Goal: Task Accomplishment & Management: Manage account settings

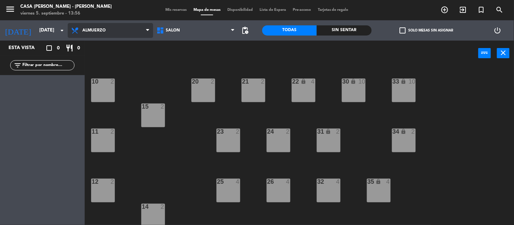
click at [102, 33] on span "Almuerzo" at bounding box center [110, 30] width 85 height 15
click at [102, 68] on ng-component "menu Casa [PERSON_NAME] - [PERSON_NAME] [DATE] 5. septiembre - 13:56 Mis reserv…" at bounding box center [257, 112] width 514 height 225
click at [115, 33] on span "Almuerzo" at bounding box center [110, 30] width 85 height 15
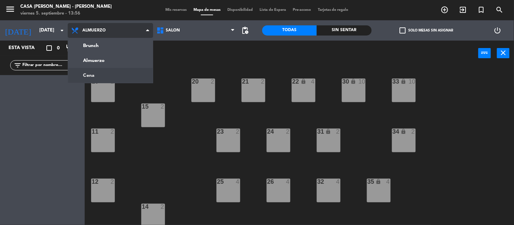
click at [105, 69] on ng-component "menu Casa [PERSON_NAME] - [PERSON_NAME] [DATE] 5. septiembre - 13:56 Mis reserv…" at bounding box center [257, 112] width 514 height 225
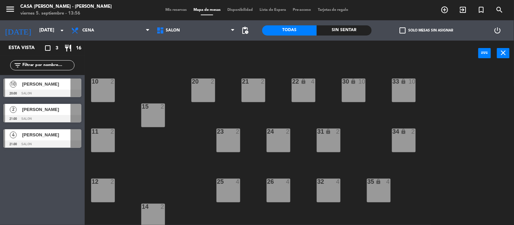
click at [69, 90] on div at bounding box center [42, 93] width 78 height 7
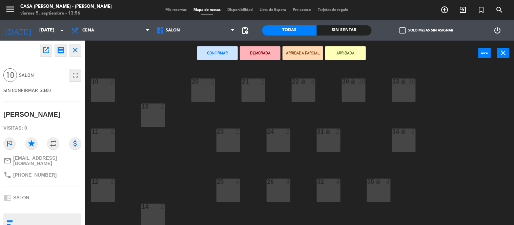
click at [146, 76] on div "10 2 20 2 21 2 22 lock 4 30 lock 10 33 lock 10 15 2 11 2 23 2 24 2 34 lock 2 31…" at bounding box center [302, 145] width 424 height 159
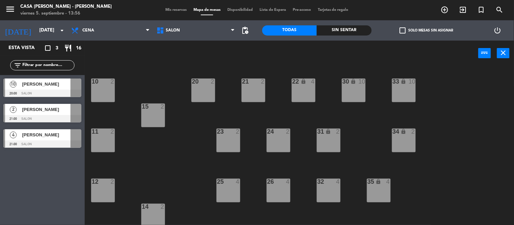
click at [42, 94] on div at bounding box center [42, 93] width 78 height 7
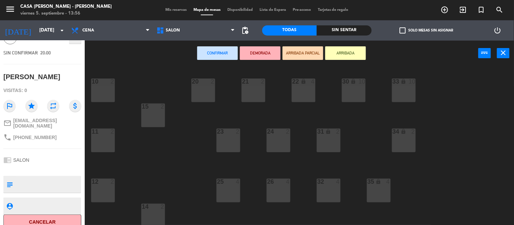
click at [174, 136] on div "10 2 20 2 21 2 22 lock 4 30 lock 10 33 lock 10 15 2 11 2 23 2 24 2 34 lock 2 31…" at bounding box center [302, 145] width 424 height 159
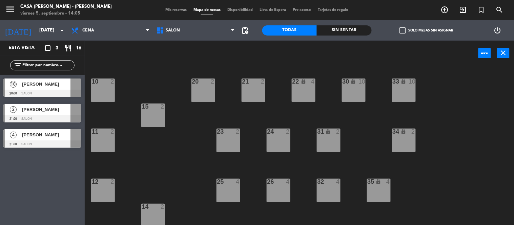
drag, startPoint x: 61, startPoint y: 93, endPoint x: 103, endPoint y: 99, distance: 42.4
click at [61, 93] on div "10 [PERSON_NAME] 20:00 SALON" at bounding box center [42, 87] width 85 height 25
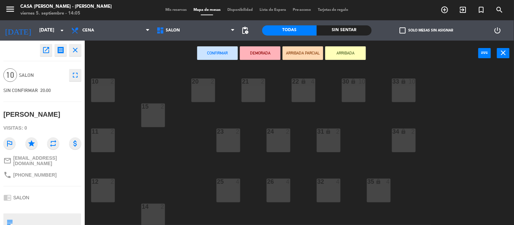
click at [77, 48] on icon "close" at bounding box center [75, 50] width 8 height 8
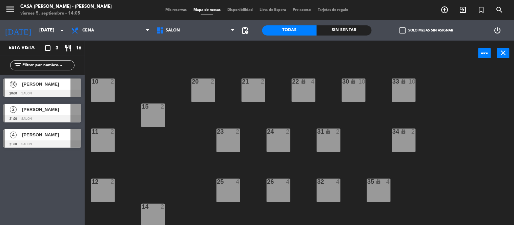
click at [103, 95] on div "10 2" at bounding box center [103, 91] width 24 height 24
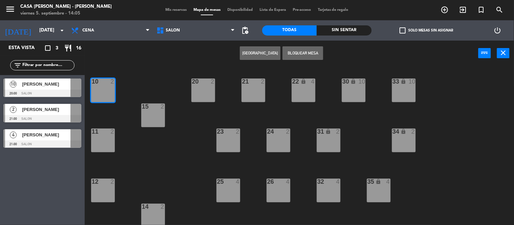
drag, startPoint x: 309, startPoint y: 52, endPoint x: 203, endPoint y: 80, distance: 109.6
click at [309, 52] on button "Bloquear Mesa" at bounding box center [302, 53] width 41 height 14
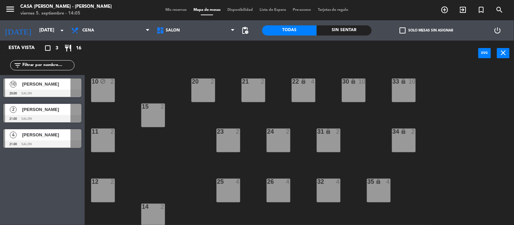
drag, startPoint x: 106, startPoint y: 139, endPoint x: 110, endPoint y: 139, distance: 3.8
click at [106, 139] on div "11 2" at bounding box center [103, 141] width 24 height 24
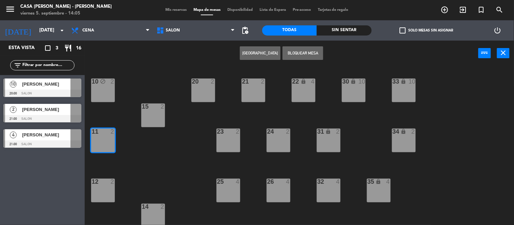
click at [322, 53] on button "Bloquear Mesa" at bounding box center [302, 53] width 41 height 14
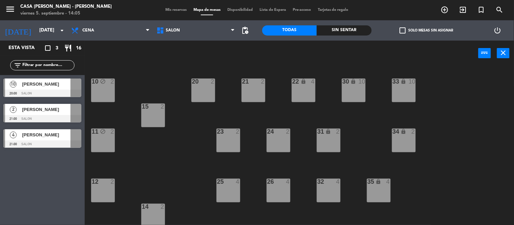
click at [152, 116] on div "15 2" at bounding box center [153, 116] width 24 height 24
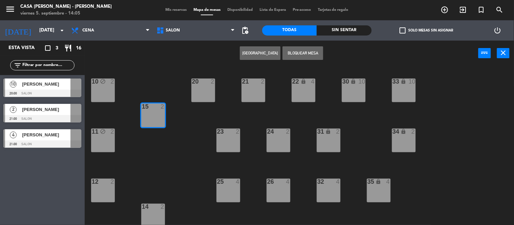
click at [299, 52] on button "Bloquear Mesa" at bounding box center [302, 53] width 41 height 14
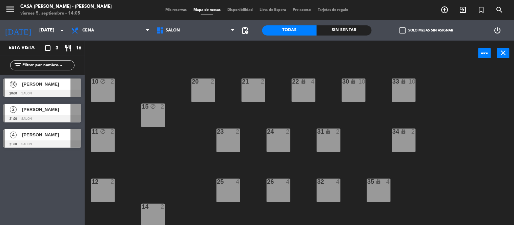
click at [102, 192] on div "12 2" at bounding box center [103, 191] width 24 height 24
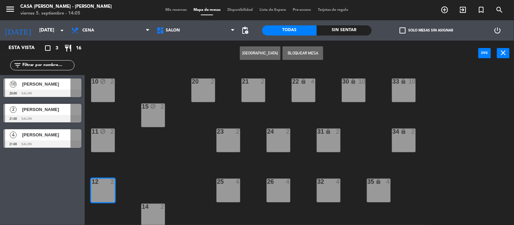
click at [308, 49] on button "Bloquear Mesa" at bounding box center [302, 53] width 41 height 14
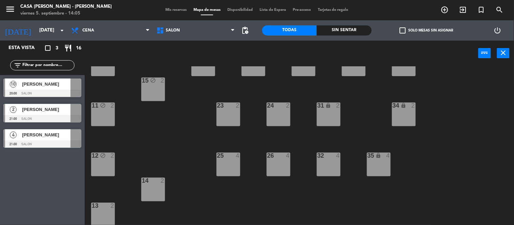
scroll to position [38, 0]
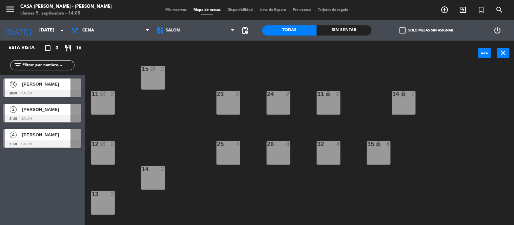
click at [148, 183] on div "14 2" at bounding box center [153, 178] width 24 height 24
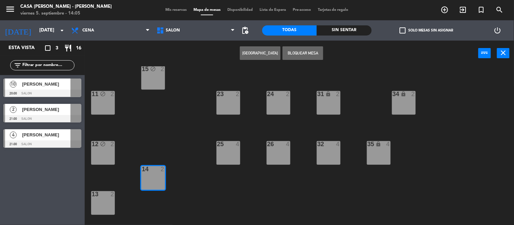
click at [312, 49] on button "Bloquear Mesa" at bounding box center [302, 53] width 41 height 14
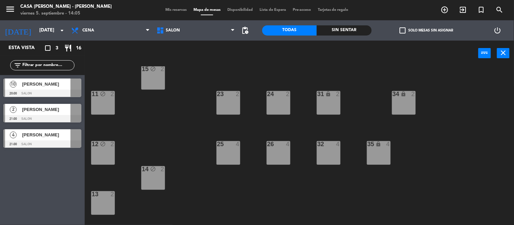
click at [104, 206] on div "13 2" at bounding box center [103, 203] width 24 height 24
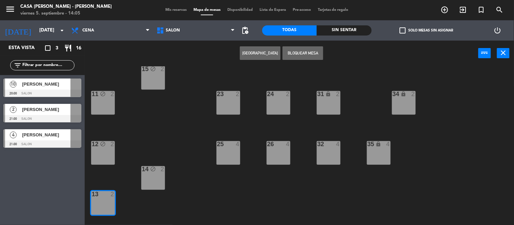
click at [307, 56] on button "Bloquear Mesa" at bounding box center [302, 53] width 41 height 14
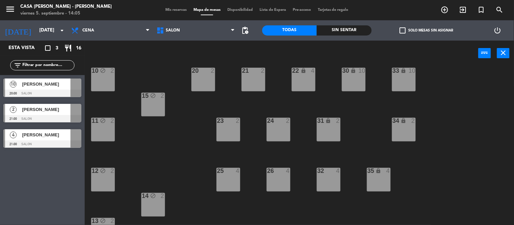
scroll to position [0, 0]
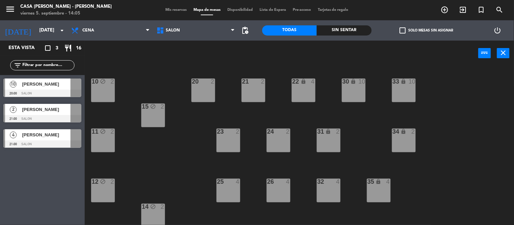
drag, startPoint x: 226, startPoint y: 134, endPoint x: 271, endPoint y: 89, distance: 63.7
click at [227, 134] on div "23 2" at bounding box center [228, 132] width 24 height 7
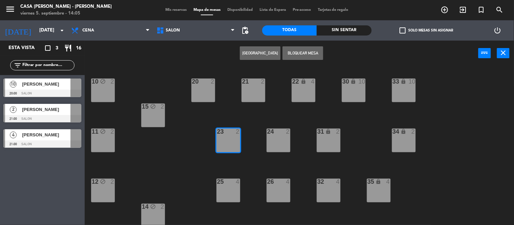
click at [309, 60] on div "Crear Reserva Bloquear Mesa power_input close" at bounding box center [281, 54] width 393 height 26
click at [309, 52] on button "Bloquear Mesa" at bounding box center [302, 53] width 41 height 14
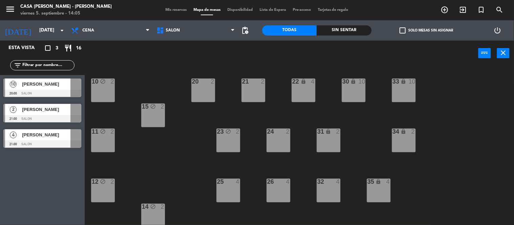
click at [275, 144] on div "24 2" at bounding box center [278, 141] width 24 height 24
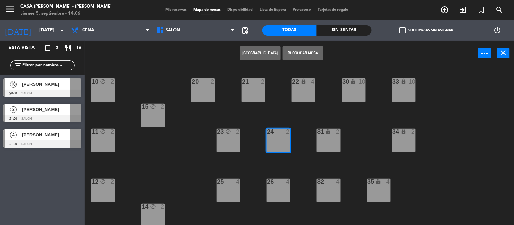
click at [307, 50] on button "Bloquear Mesa" at bounding box center [302, 53] width 41 height 14
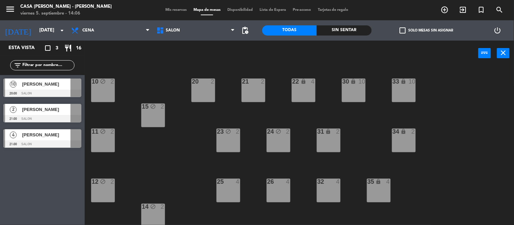
click at [256, 91] on div "21 2" at bounding box center [253, 91] width 24 height 24
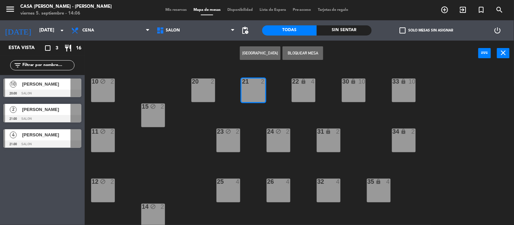
click at [306, 58] on button "Bloquear Mesa" at bounding box center [302, 53] width 41 height 14
drag, startPoint x: 200, startPoint y: 86, endPoint x: 257, endPoint y: 73, distance: 58.2
click at [201, 86] on div "20 2" at bounding box center [203, 91] width 24 height 24
click at [293, 53] on button "Bloquear Mesa" at bounding box center [302, 53] width 41 height 14
click at [224, 192] on div "25 4" at bounding box center [228, 191] width 24 height 24
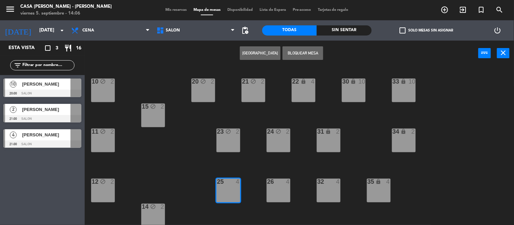
click at [303, 51] on button "Bloquear Mesa" at bounding box center [302, 53] width 41 height 14
click at [273, 190] on div "26 4" at bounding box center [278, 191] width 24 height 24
click at [315, 49] on button "Bloquear Mesa" at bounding box center [302, 53] width 41 height 14
drag, startPoint x: 329, startPoint y: 192, endPoint x: 320, endPoint y: 143, distance: 50.0
click at [329, 191] on div "32 4" at bounding box center [329, 191] width 24 height 24
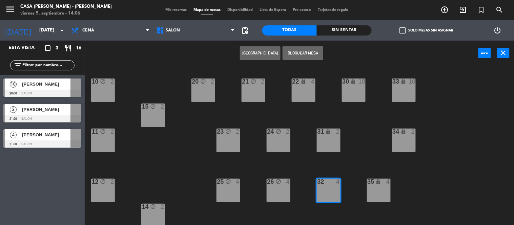
click at [313, 49] on button "Bloquear Mesa" at bounding box center [302, 53] width 41 height 14
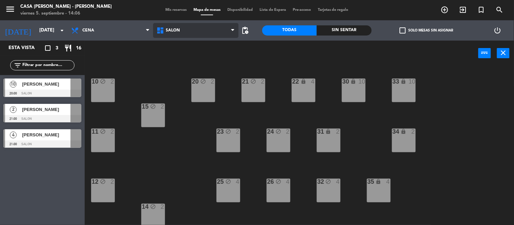
click at [188, 25] on span "SALON" at bounding box center [195, 30] width 85 height 15
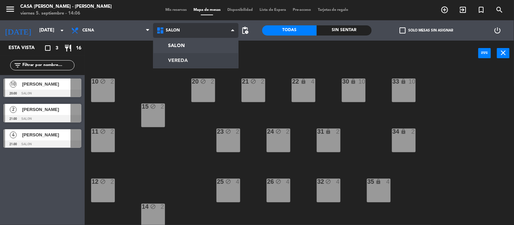
click at [169, 65] on ng-component "menu Casa [PERSON_NAME] - [PERSON_NAME] [DATE] 5. septiembre - 14:06 Mis reserv…" at bounding box center [257, 112] width 514 height 225
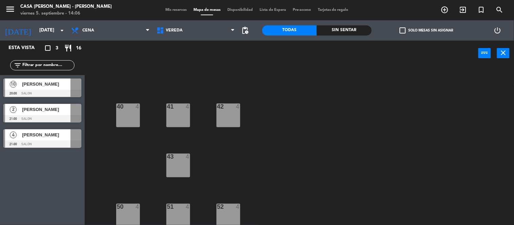
click at [130, 117] on div "40 4" at bounding box center [128, 116] width 24 height 24
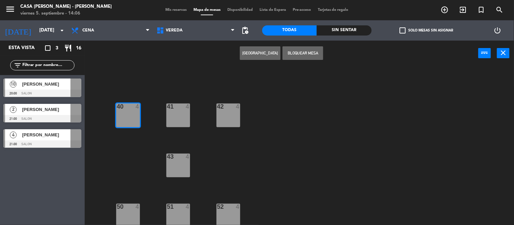
click at [293, 55] on button "Bloquear Mesa" at bounding box center [302, 53] width 41 height 14
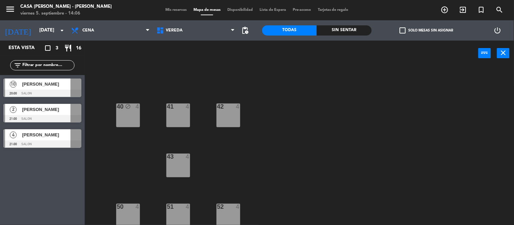
drag, startPoint x: 182, startPoint y: 112, endPoint x: 191, endPoint y: 112, distance: 8.5
click at [183, 112] on div "41 4" at bounding box center [178, 116] width 24 height 24
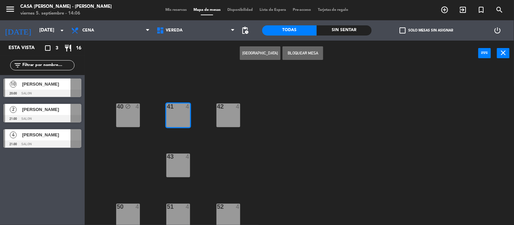
click at [311, 47] on button "Bloquear Mesa" at bounding box center [302, 53] width 41 height 14
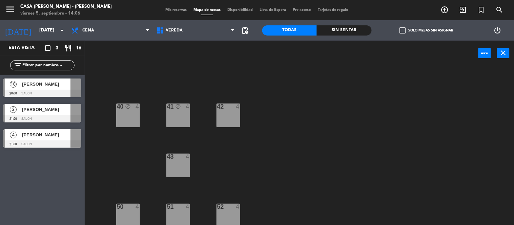
click at [226, 118] on div "42 4" at bounding box center [228, 116] width 24 height 24
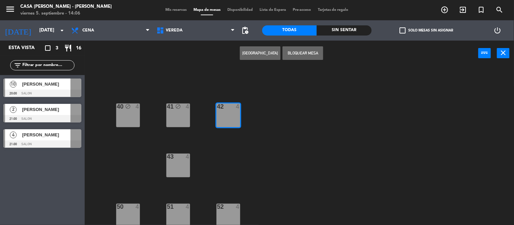
click at [302, 49] on button "Bloquear Mesa" at bounding box center [302, 53] width 41 height 14
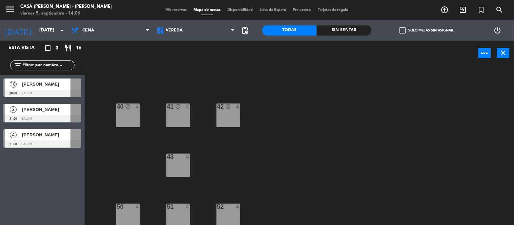
click at [181, 164] on div "43 4" at bounding box center [178, 166] width 24 height 24
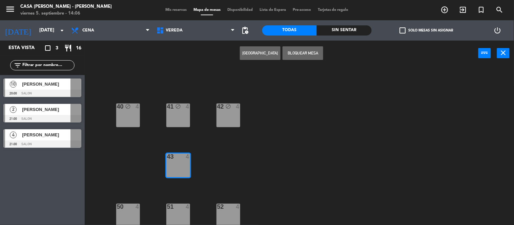
click at [303, 50] on button "Bloquear Mesa" at bounding box center [302, 53] width 41 height 14
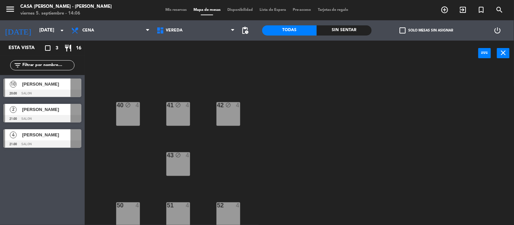
click at [129, 215] on div "50 4" at bounding box center [128, 214] width 24 height 24
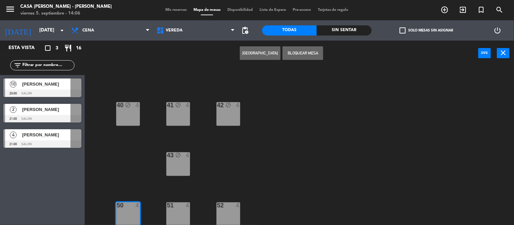
click at [297, 52] on button "Bloquear Mesa" at bounding box center [302, 53] width 41 height 14
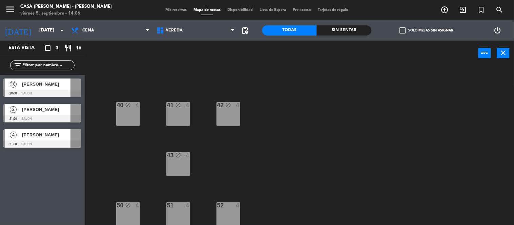
click at [177, 209] on div "51 4" at bounding box center [178, 214] width 24 height 24
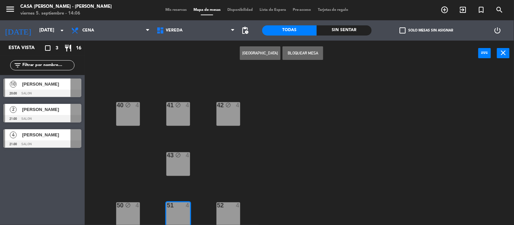
click at [302, 52] on button "Bloquear Mesa" at bounding box center [302, 53] width 41 height 14
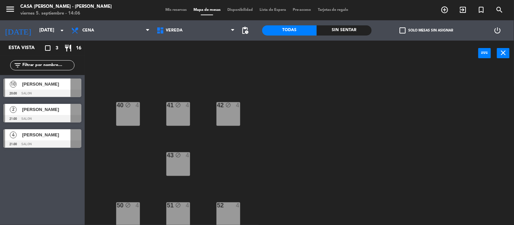
click at [232, 224] on div "52 4" at bounding box center [228, 214] width 24 height 24
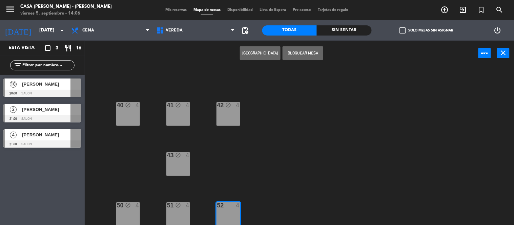
click at [312, 53] on button "Bloquear Mesa" at bounding box center [302, 53] width 41 height 14
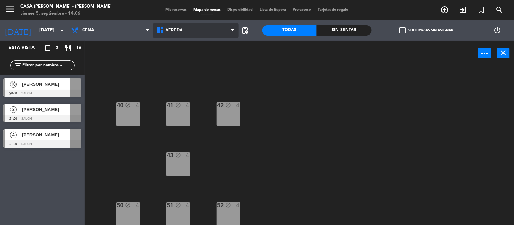
click at [173, 25] on span "VEREDA" at bounding box center [195, 30] width 85 height 15
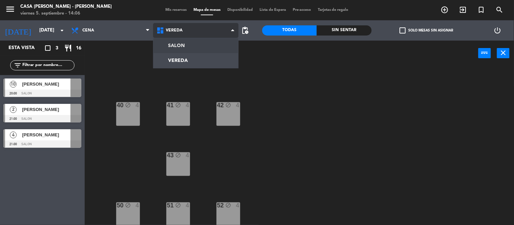
scroll to position [0, 0]
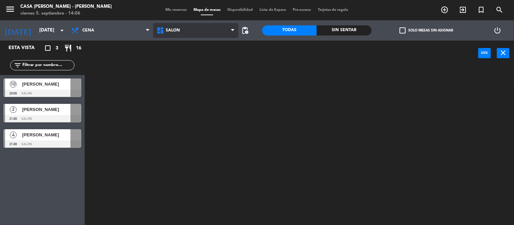
click at [180, 46] on ng-component "menu Casa [PERSON_NAME] - [PERSON_NAME] [DATE] 5. septiembre - 14:06 Mis reserv…" at bounding box center [257, 112] width 514 height 225
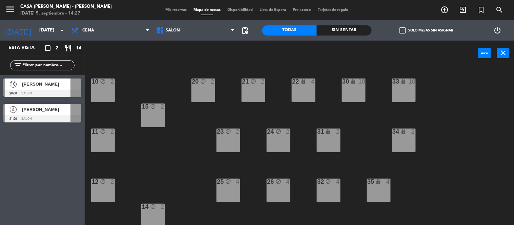
click at [169, 9] on span "Mis reservas" at bounding box center [176, 10] width 28 height 4
